Goal: Transaction & Acquisition: Download file/media

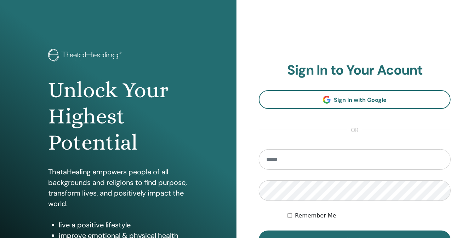
scroll to position [72, 0]
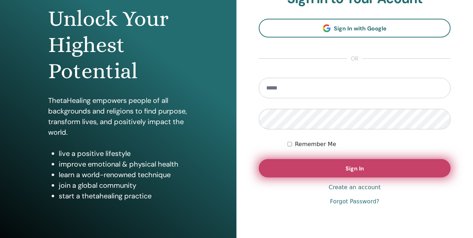
type input "**********"
click at [310, 170] on button "Sign In" at bounding box center [355, 168] width 192 height 18
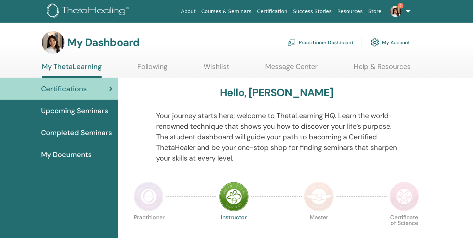
click at [81, 133] on span "Completed Seminars" at bounding box center [76, 132] width 71 height 11
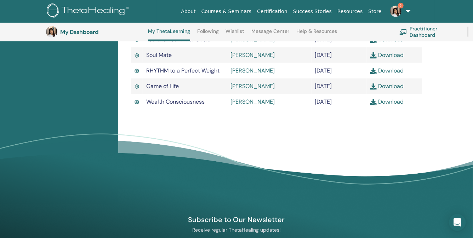
scroll to position [433, 0]
click at [387, 106] on link "Download" at bounding box center [387, 101] width 34 height 7
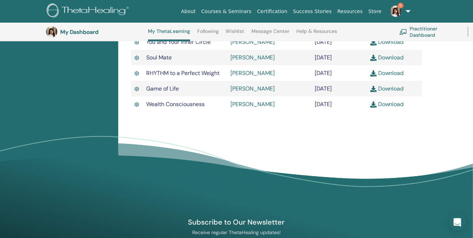
scroll to position [433, 0]
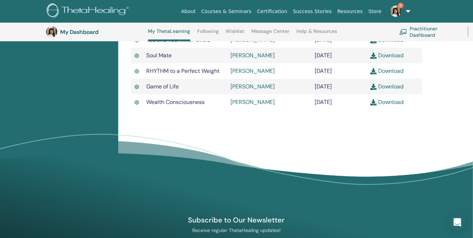
click at [374, 106] on img at bounding box center [373, 102] width 6 height 6
